Goal: Navigation & Orientation: Find specific page/section

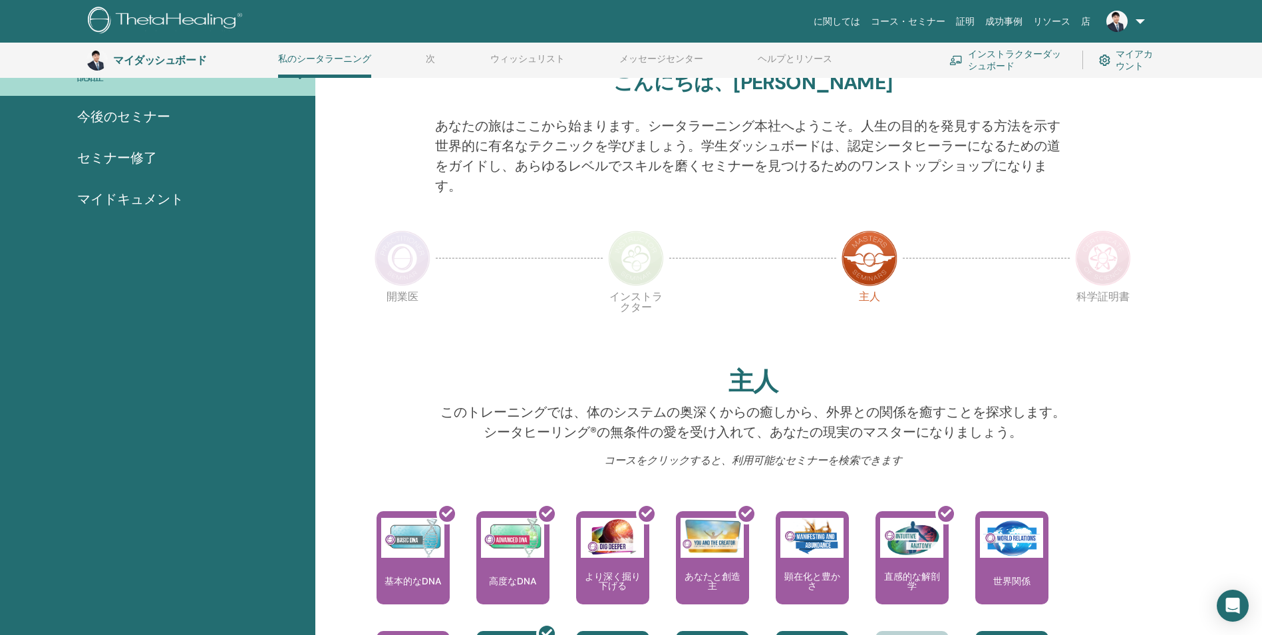
scroll to position [122, 0]
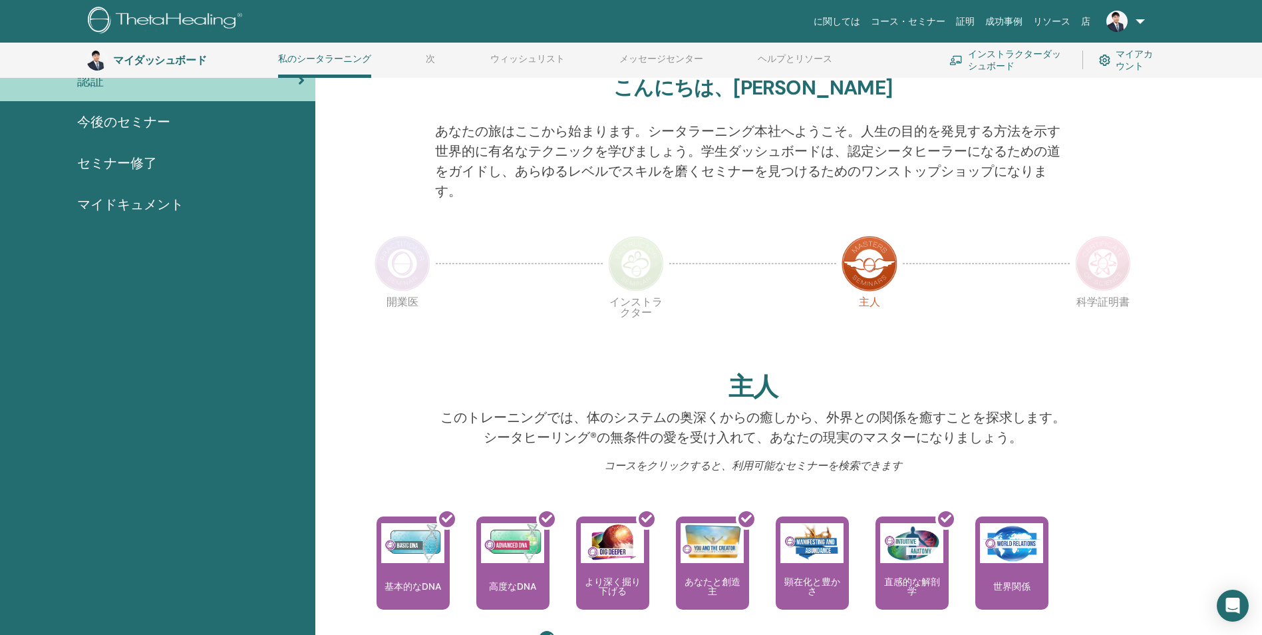
click at [1124, 63] on font "マイアカウント" at bounding box center [1139, 60] width 47 height 24
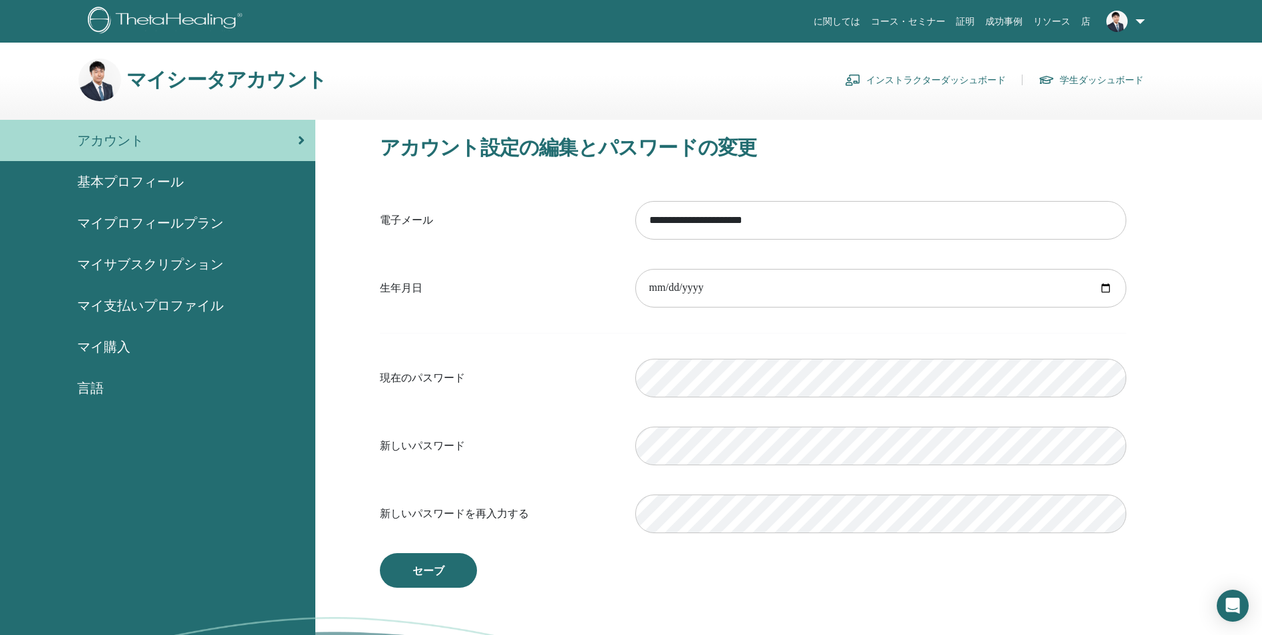
click at [1138, 21] on link at bounding box center [1123, 21] width 55 height 43
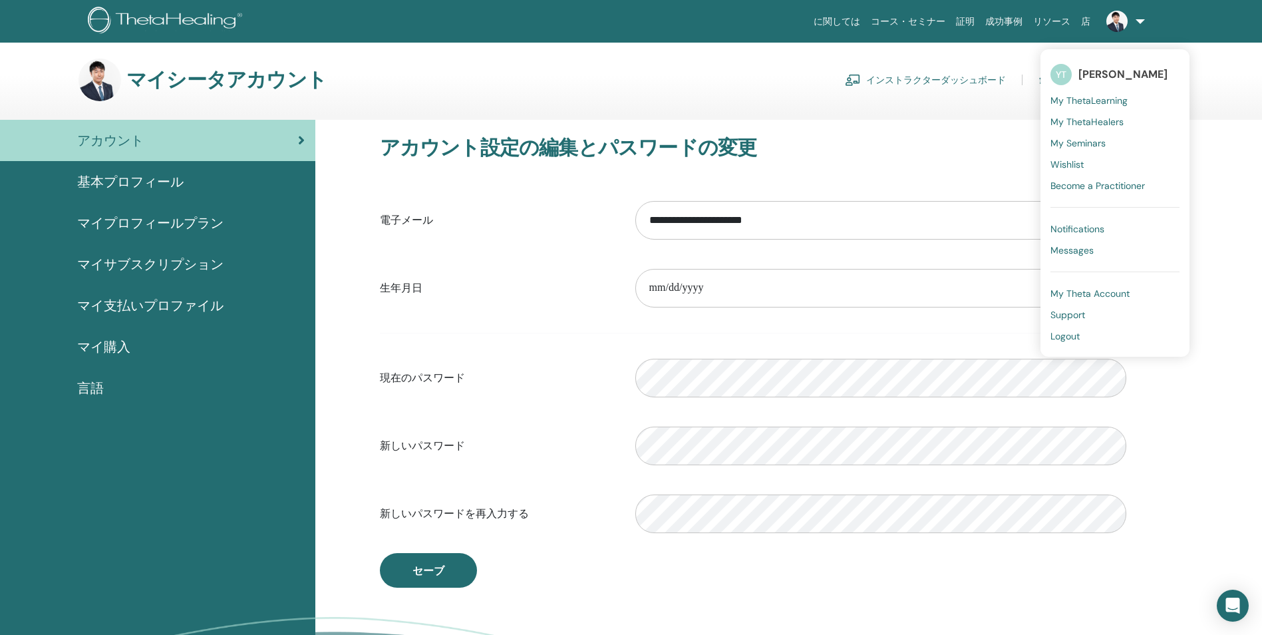
click at [1074, 290] on span "My Theta Account" at bounding box center [1089, 293] width 79 height 12
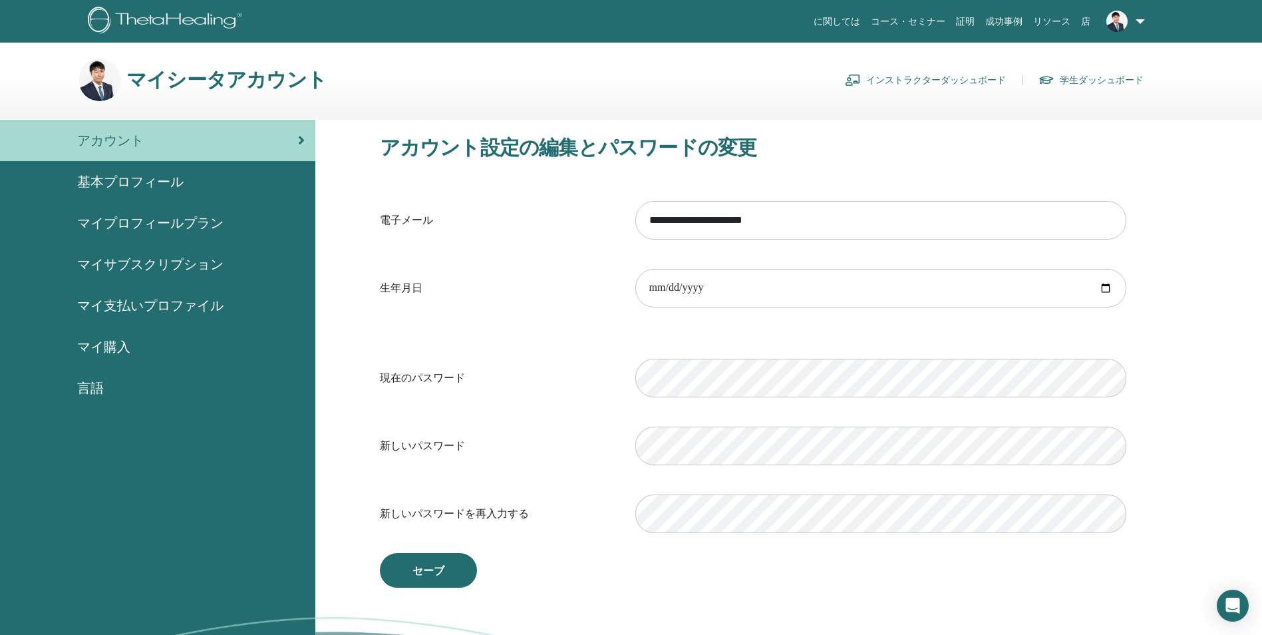
click at [1146, 17] on link at bounding box center [1123, 21] width 55 height 43
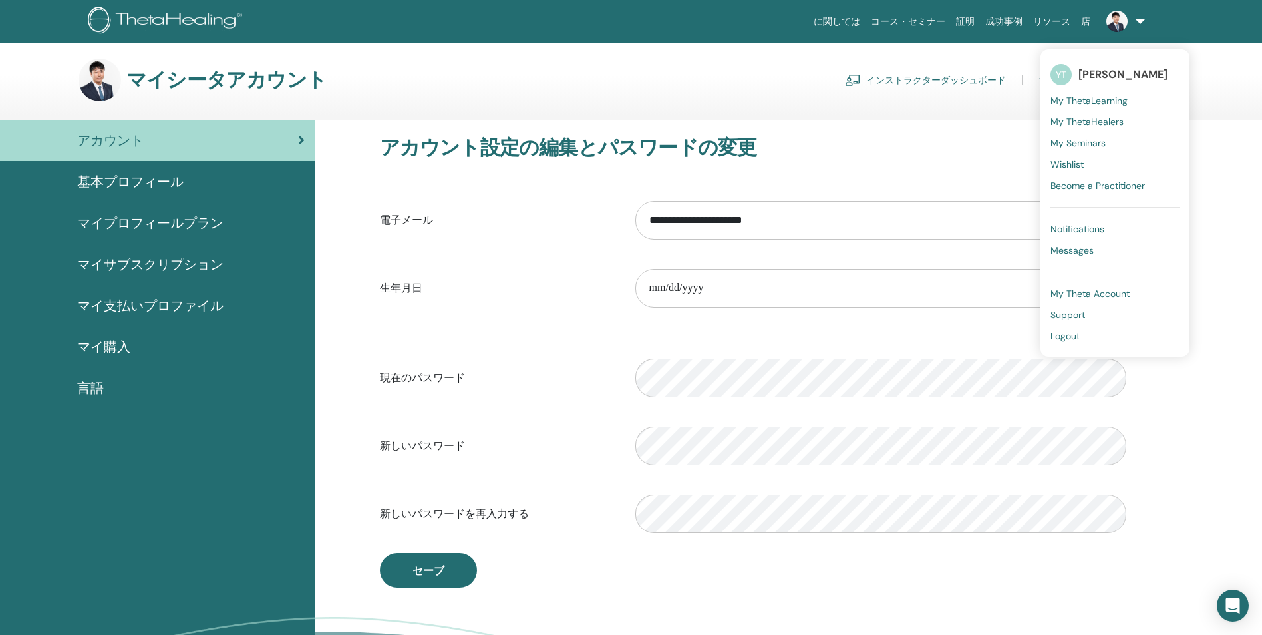
click at [1085, 124] on span "My ThetaHealers" at bounding box center [1086, 122] width 73 height 12
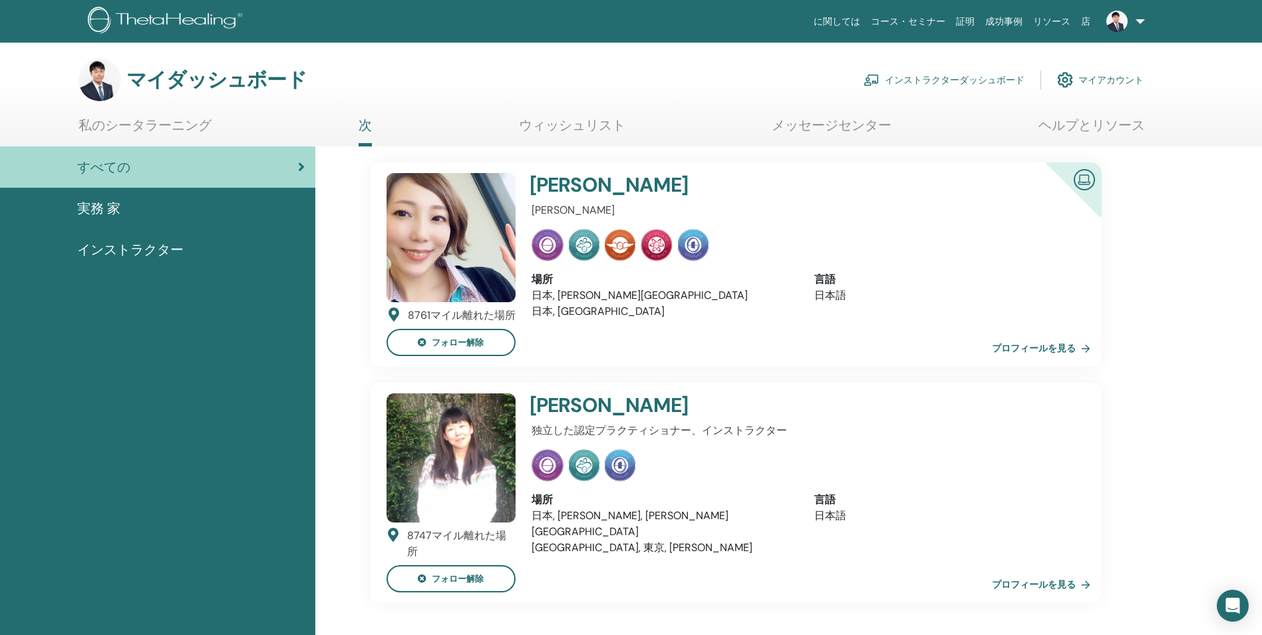
click at [1144, 14] on link at bounding box center [1123, 21] width 55 height 43
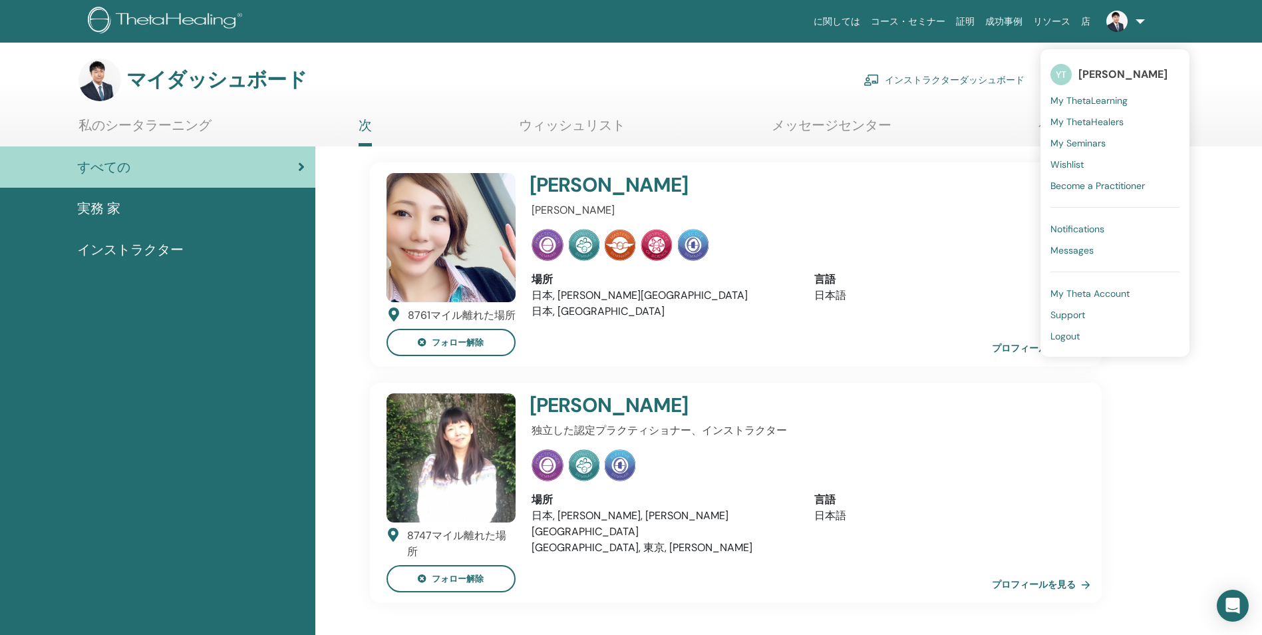
click at [1098, 96] on span "My ThetaLearning" at bounding box center [1088, 100] width 77 height 12
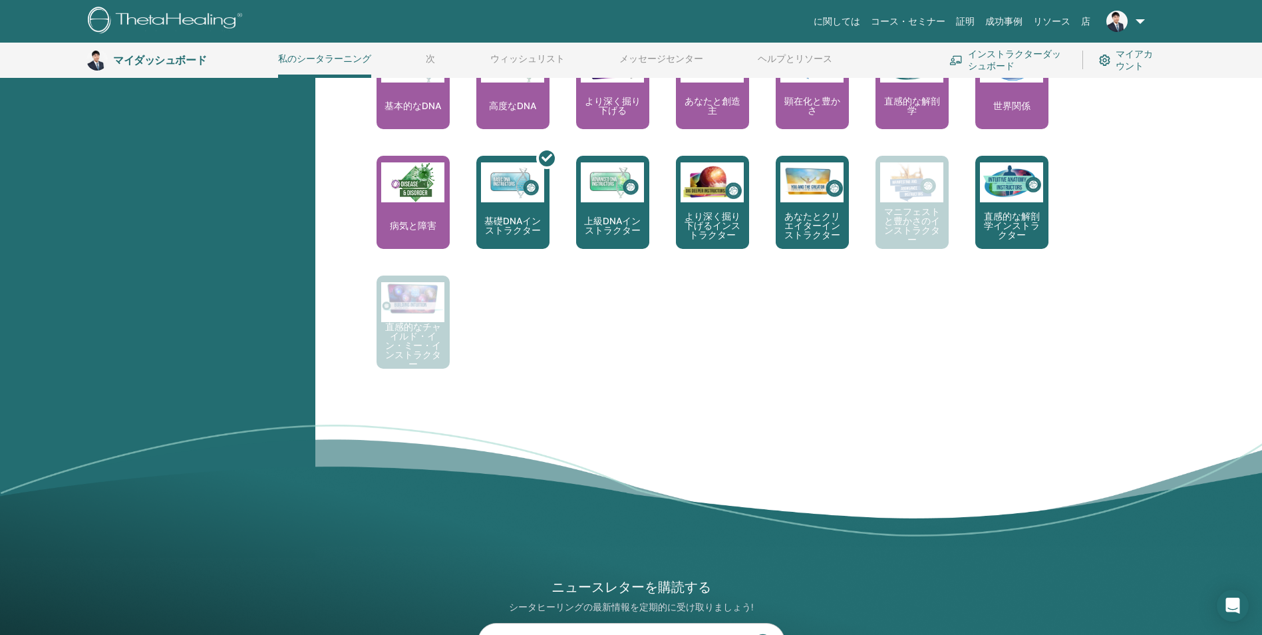
scroll to position [501, 0]
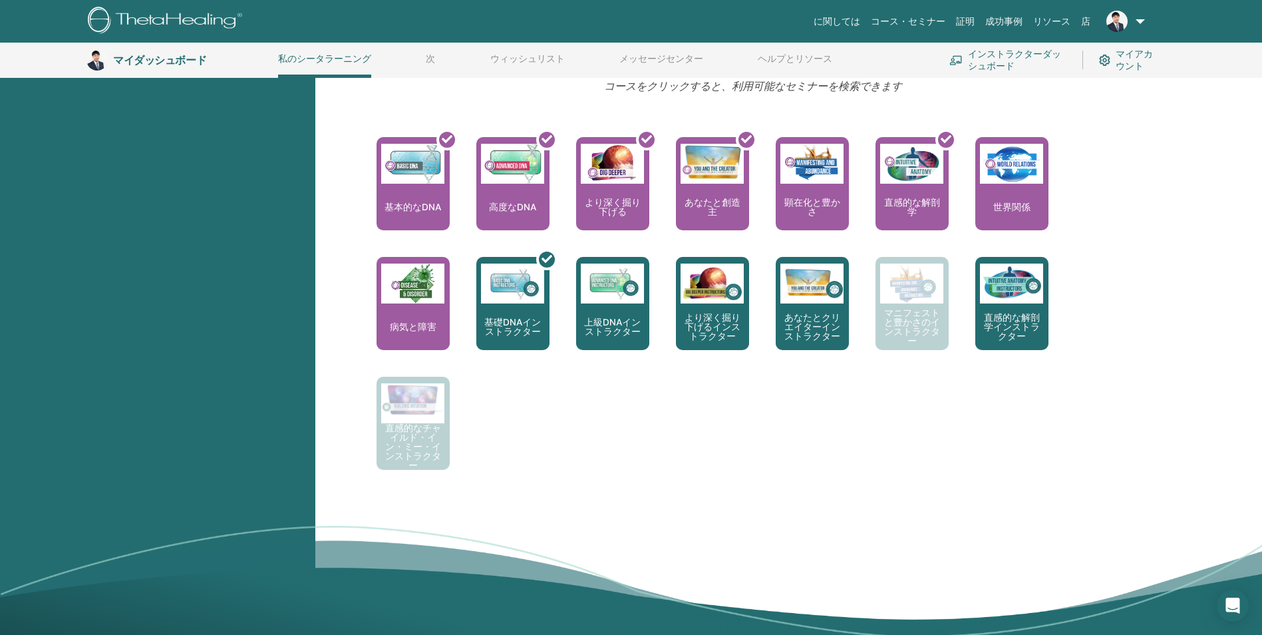
click at [1014, 61] on font "インストラクターダッシュボード" at bounding box center [1017, 60] width 98 height 24
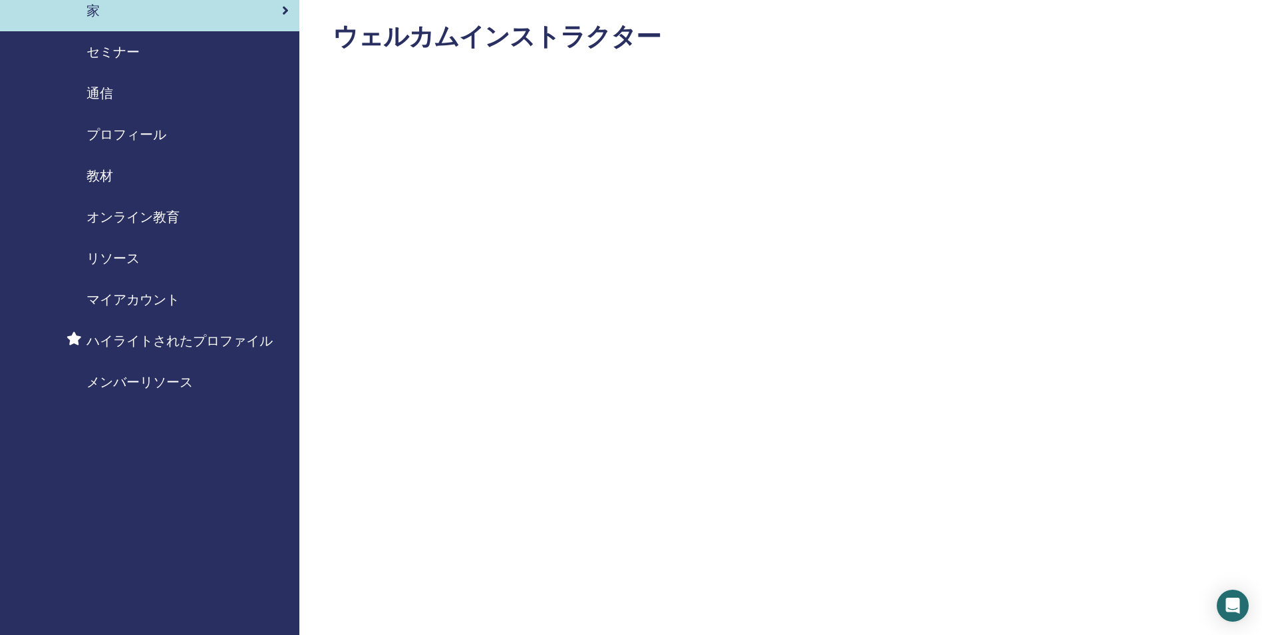
scroll to position [266, 0]
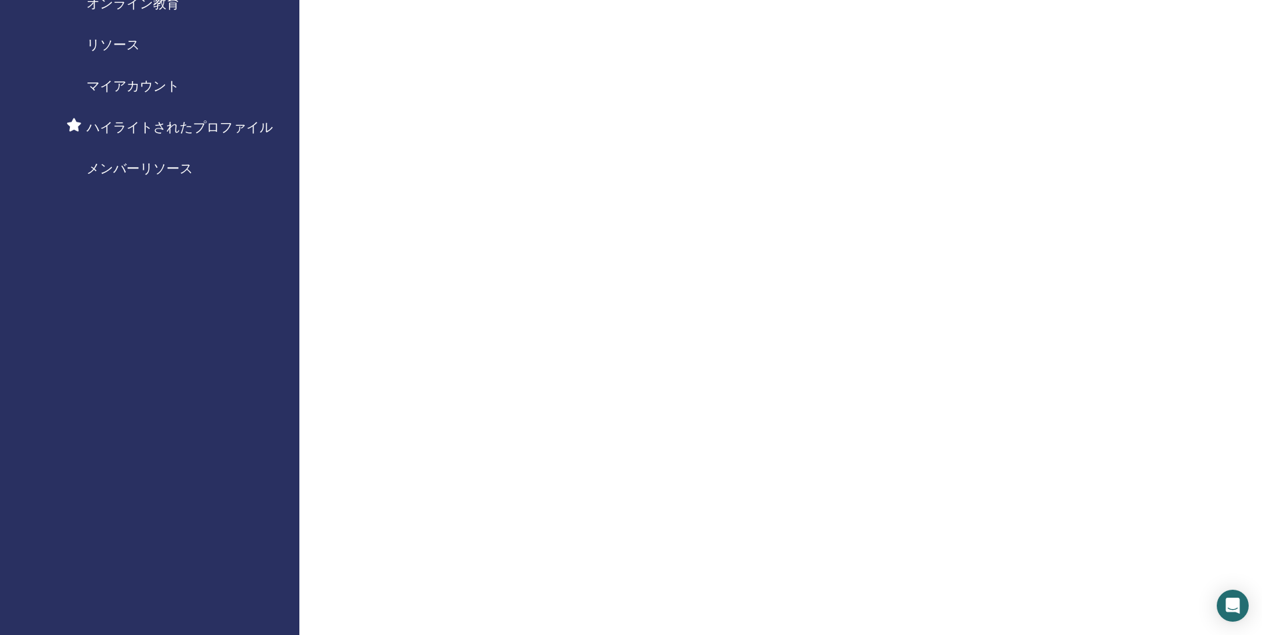
click at [196, 127] on span "ハイライトされたプロファイル" at bounding box center [179, 127] width 186 height 20
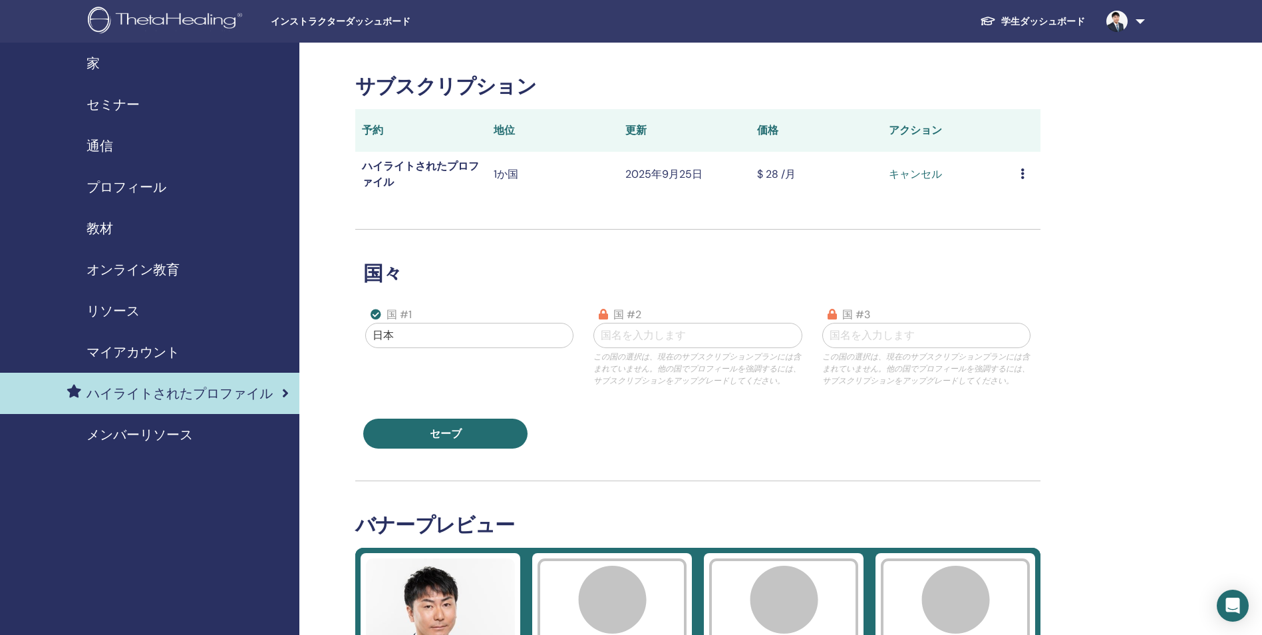
click at [116, 309] on span "リソース" at bounding box center [112, 311] width 53 height 20
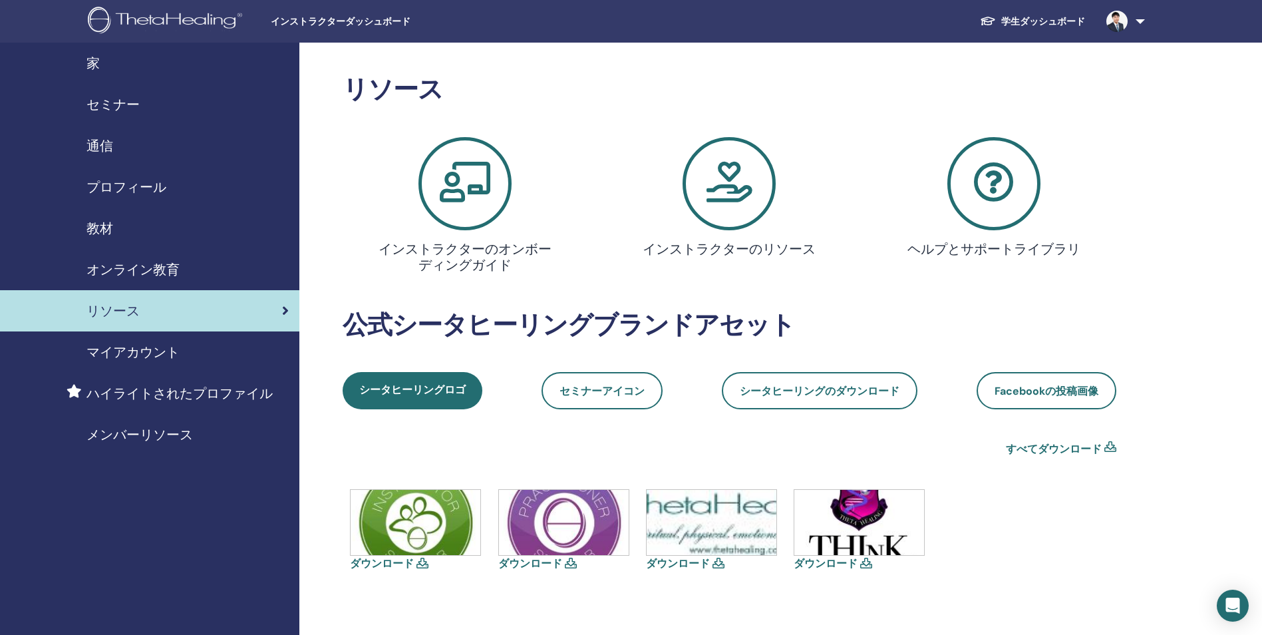
click at [107, 150] on span "通信" at bounding box center [99, 146] width 27 height 20
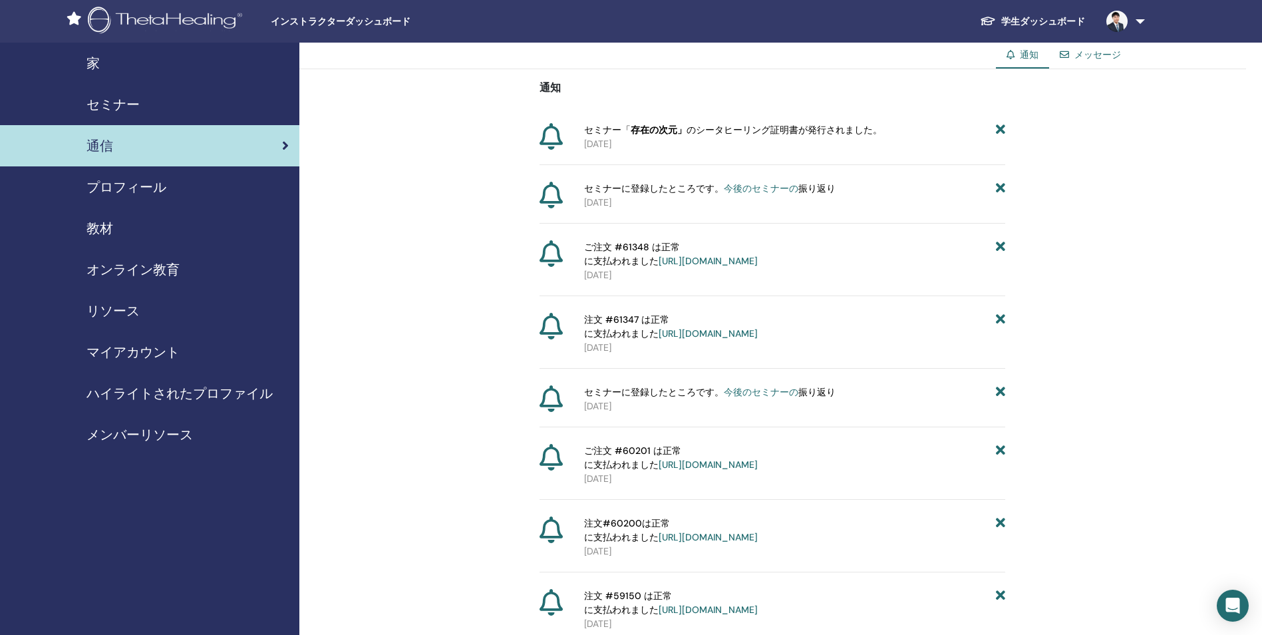
click at [105, 106] on span "セミナー" at bounding box center [112, 104] width 53 height 20
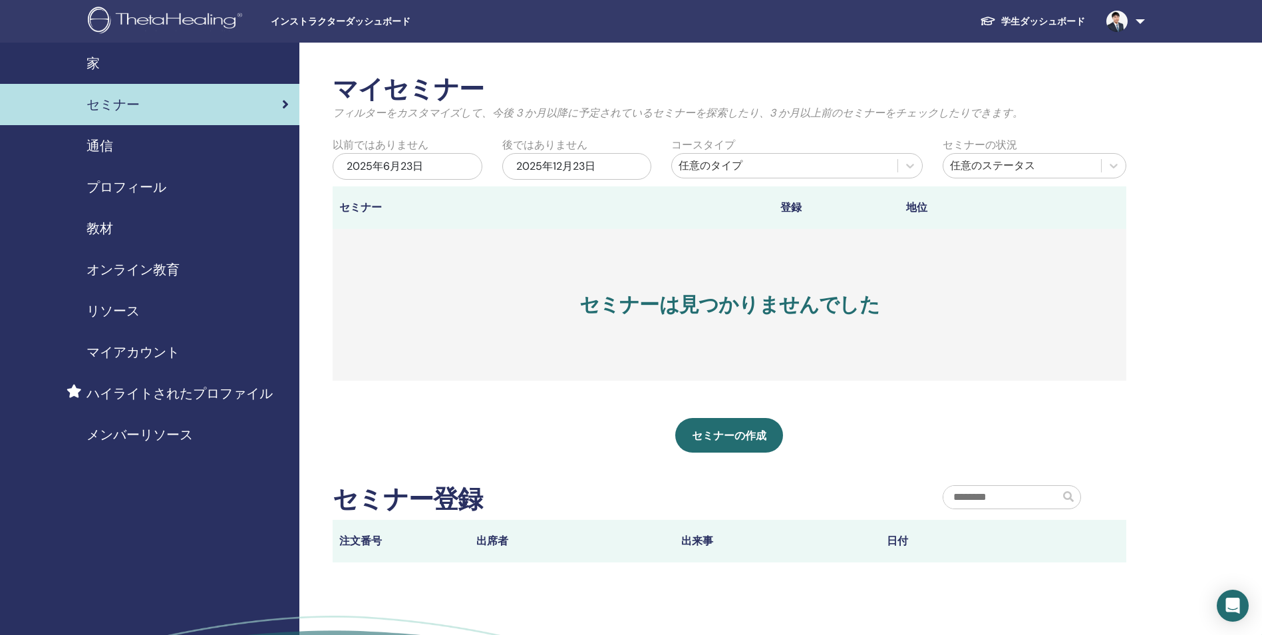
click at [94, 64] on span "家" at bounding box center [92, 63] width 13 height 20
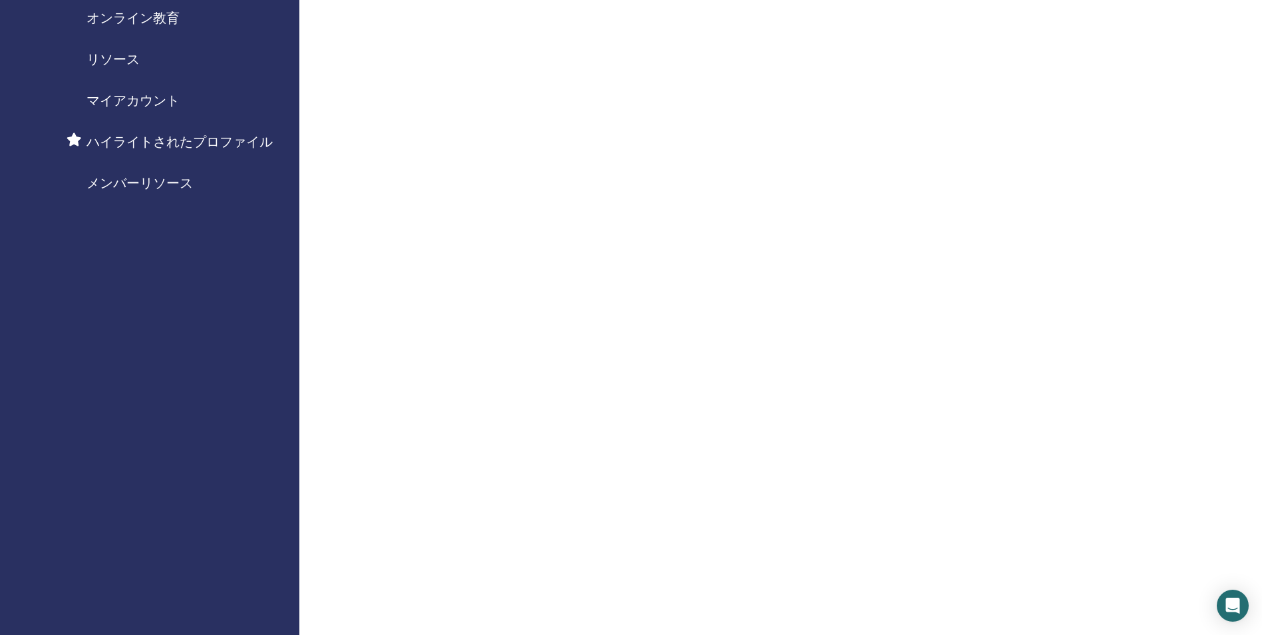
scroll to position [266, 0]
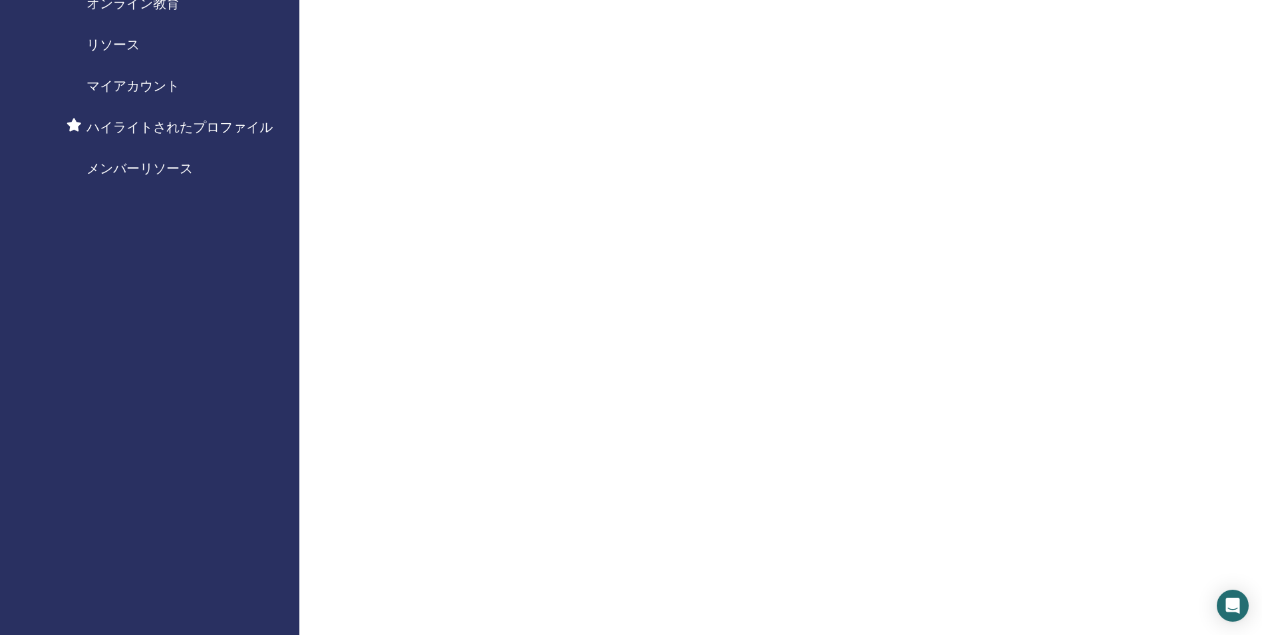
click at [170, 167] on span "メンバーリソース" at bounding box center [139, 168] width 106 height 20
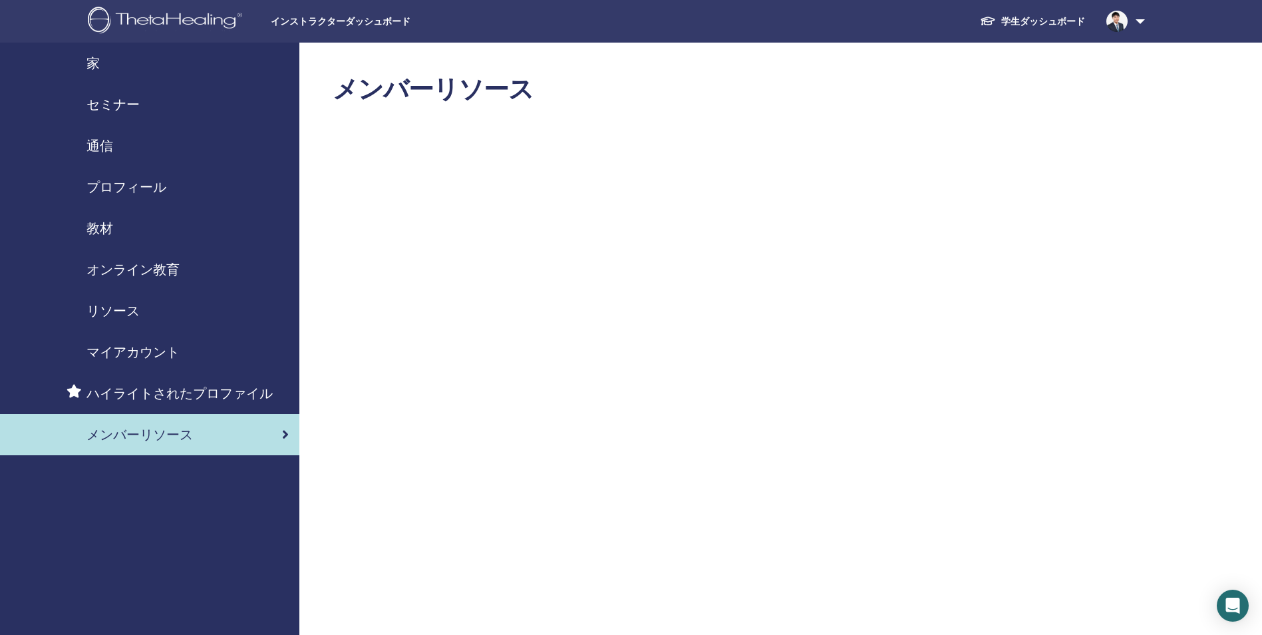
click at [94, 146] on span "通信" at bounding box center [99, 146] width 27 height 20
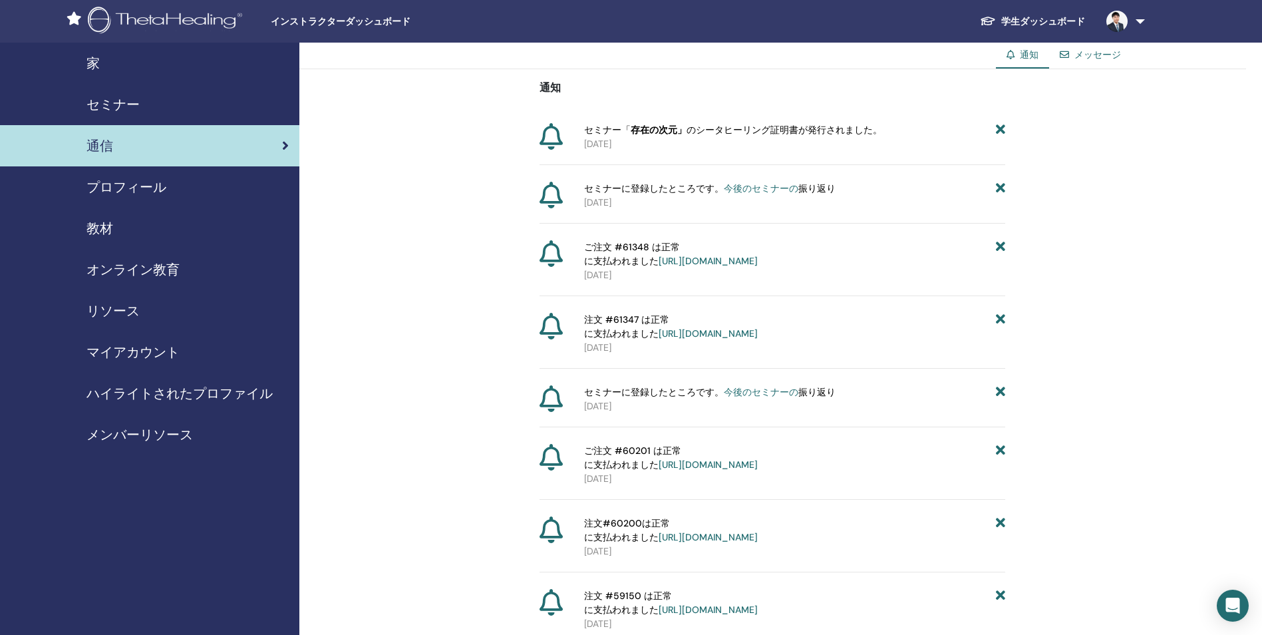
click at [100, 192] on span "プロフィール" at bounding box center [126, 187] width 80 height 20
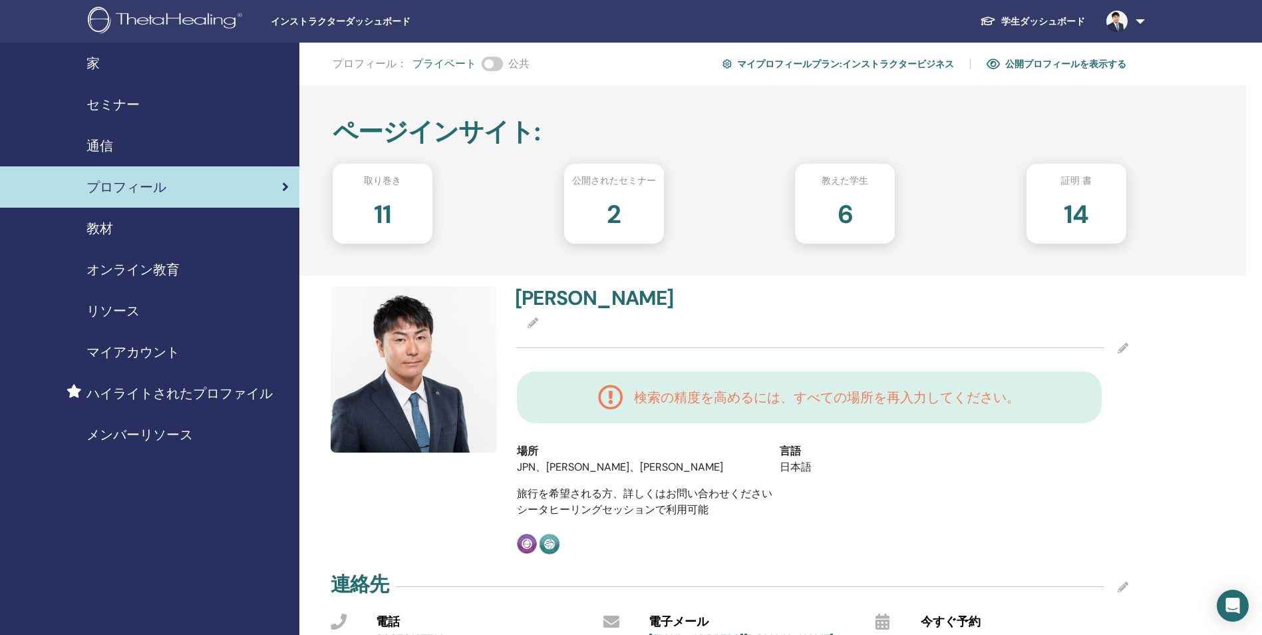
click at [102, 236] on span "教材" at bounding box center [99, 228] width 27 height 20
